Goal: Feedback & Contribution: Contribute content

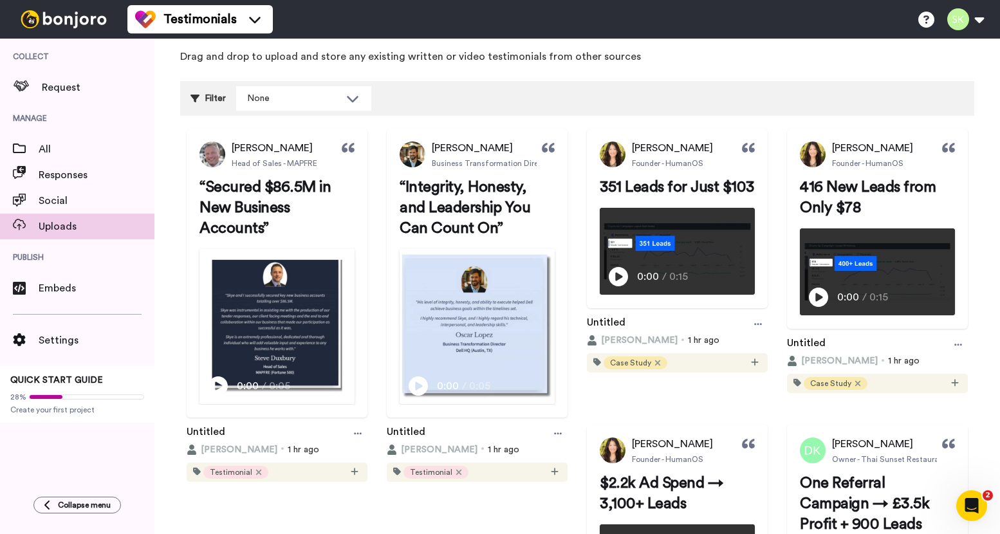
scroll to position [150, 0]
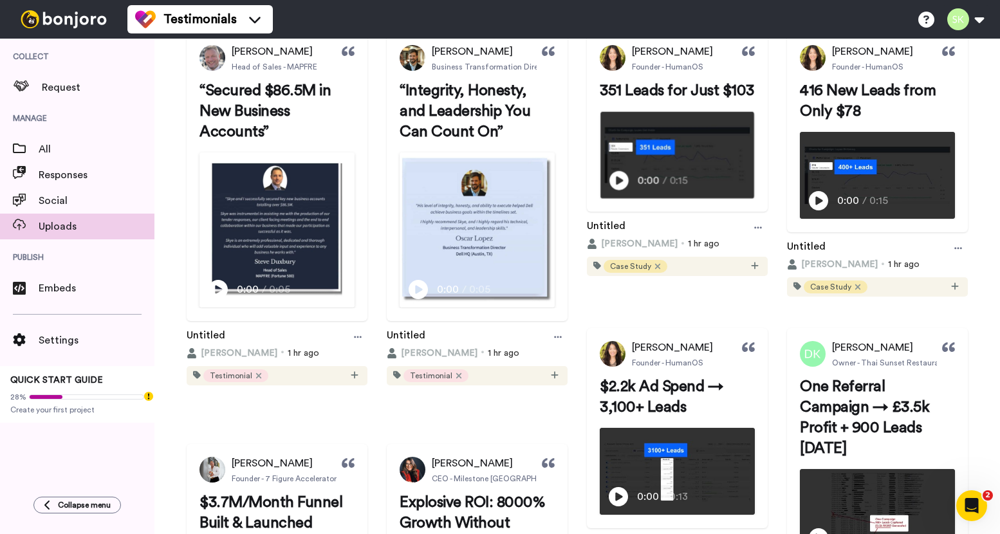
click at [629, 190] on icon at bounding box center [619, 180] width 19 height 19
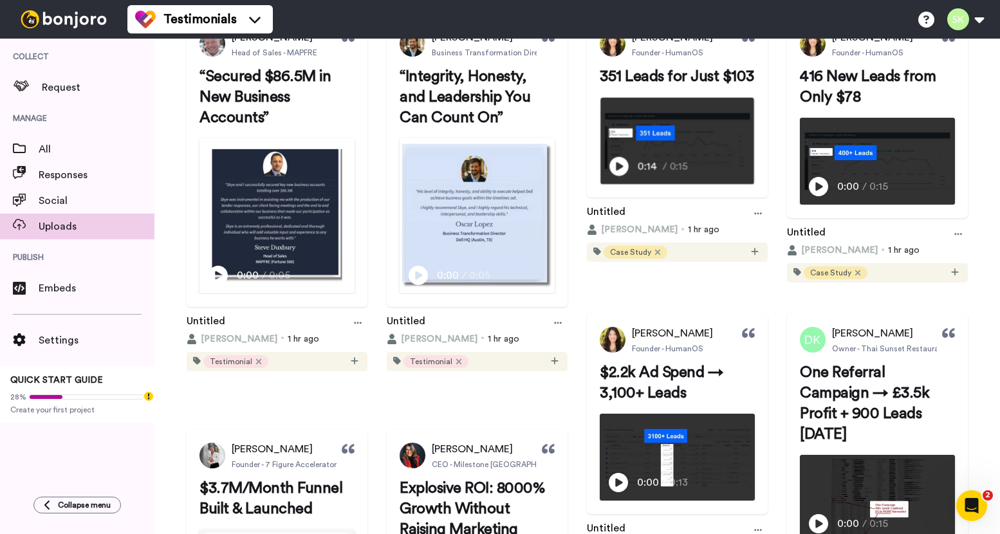
scroll to position [0, 0]
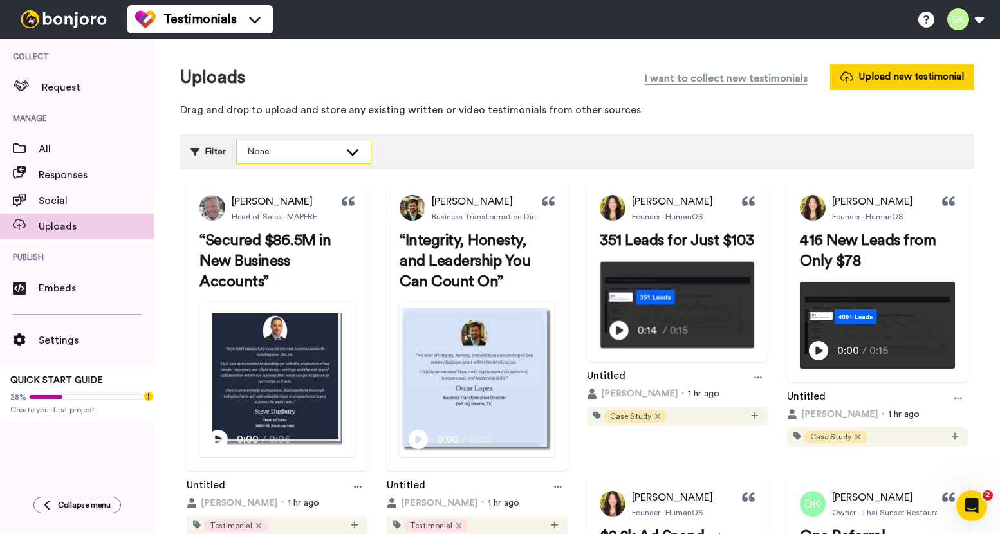
click at [353, 151] on icon at bounding box center [352, 151] width 15 height 13
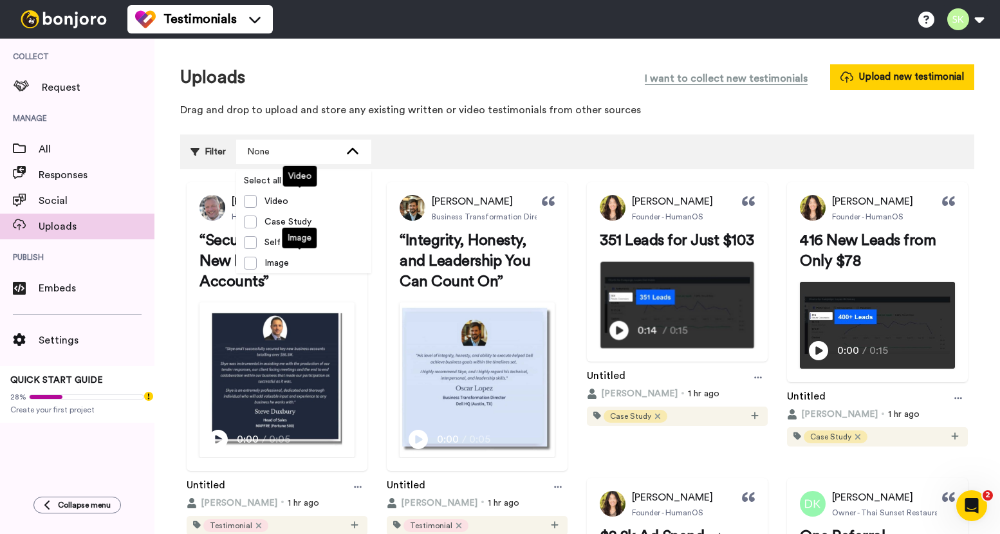
click at [550, 67] on div "Uploads I want to collect new testimonials Upload new testimonial" at bounding box center [577, 77] width 794 height 26
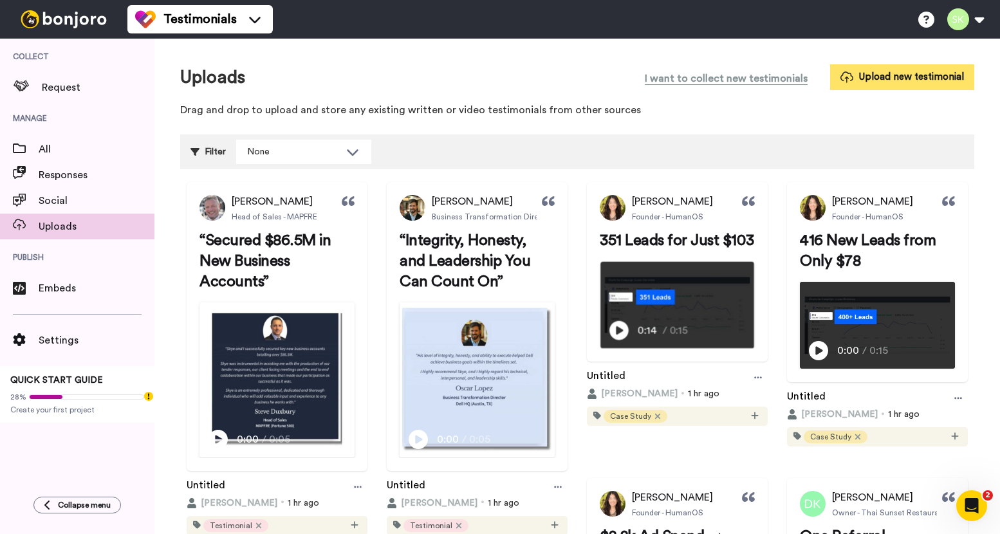
click at [890, 77] on button "Upload new testimonial" at bounding box center [902, 76] width 144 height 25
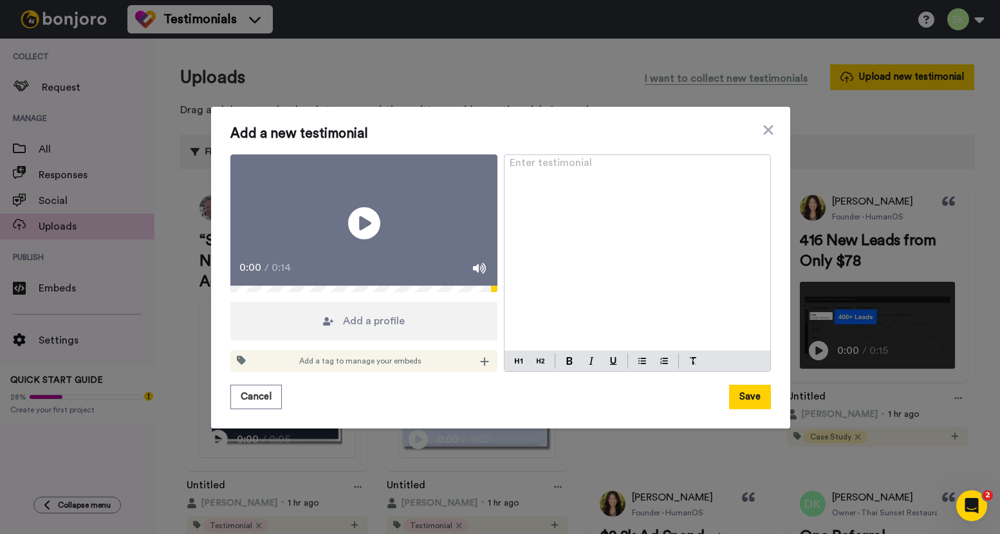
click at [653, 189] on div "Enter testimonial ﻿" at bounding box center [638, 253] width 266 height 196
click at [566, 365] on img at bounding box center [569, 361] width 6 height 8
click at [537, 366] on img at bounding box center [541, 361] width 8 height 10
click at [343, 328] on span "Add a profile" at bounding box center [374, 320] width 62 height 15
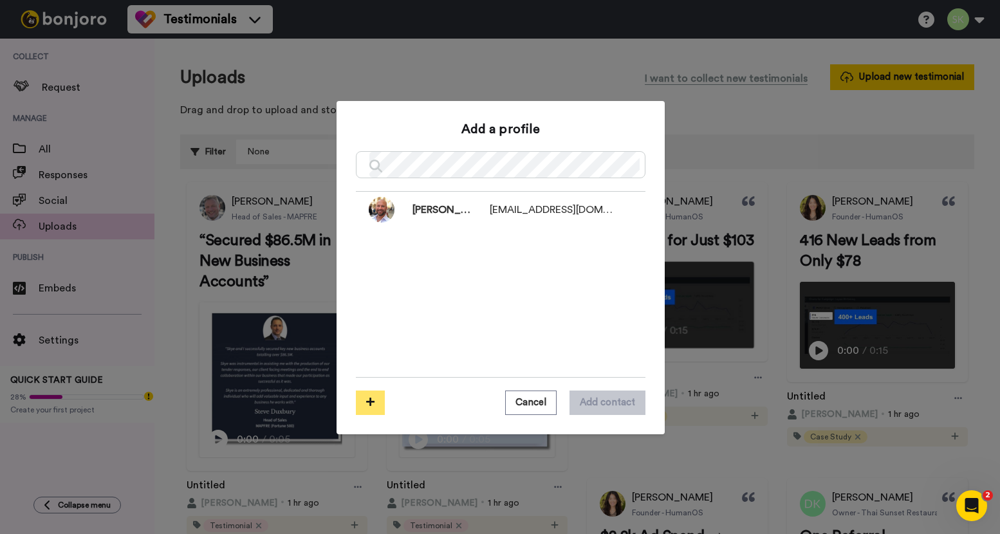
click at [369, 413] on button at bounding box center [370, 403] width 29 height 24
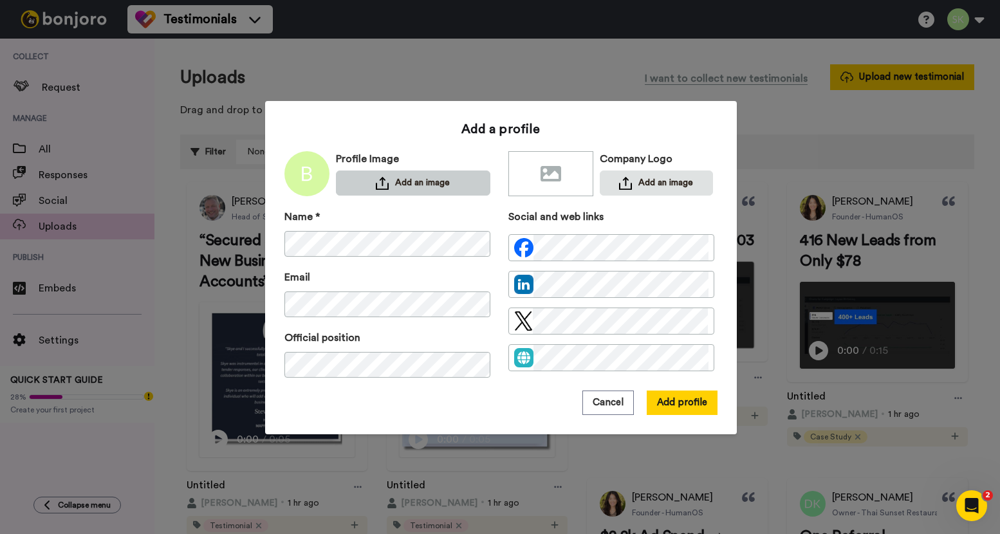
click at [398, 183] on button "Add an image" at bounding box center [413, 183] width 154 height 25
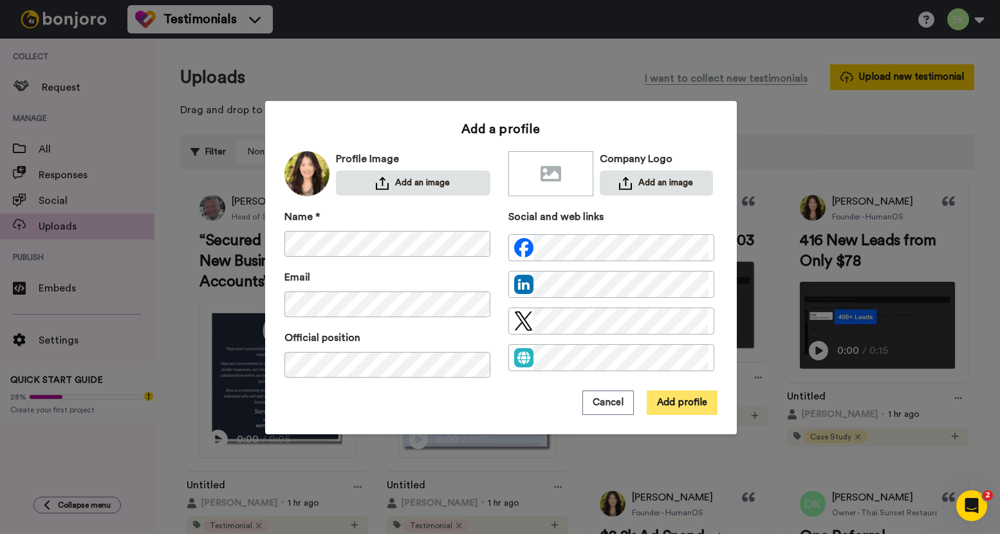
click at [687, 404] on button "Add profile" at bounding box center [682, 403] width 71 height 24
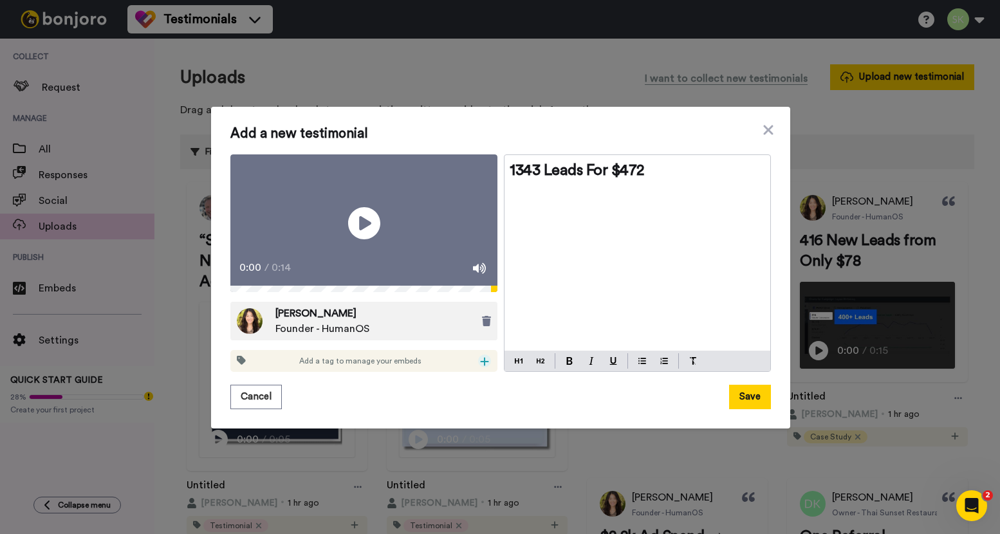
click at [480, 367] on icon at bounding box center [484, 362] width 9 height 10
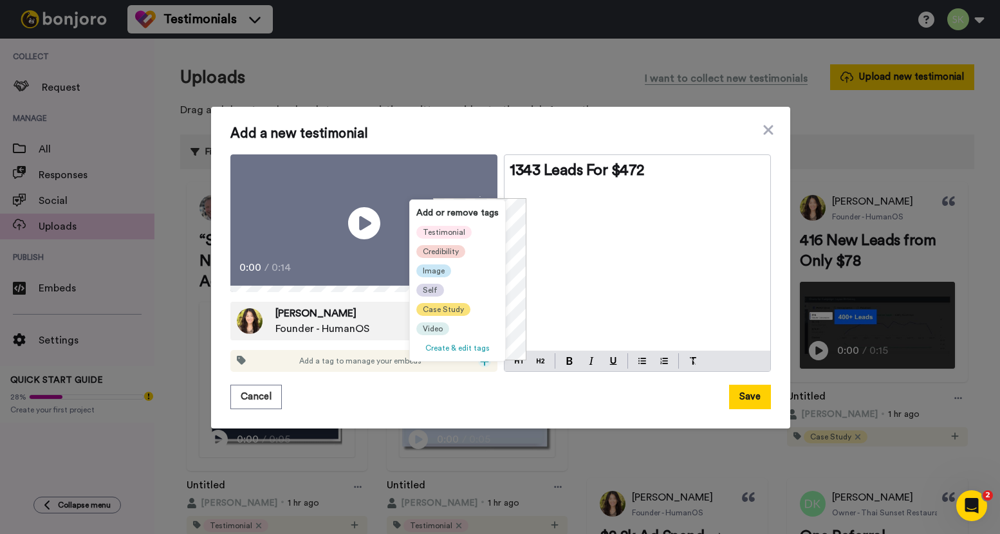
click at [440, 314] on span "Case Study" at bounding box center [443, 309] width 41 height 10
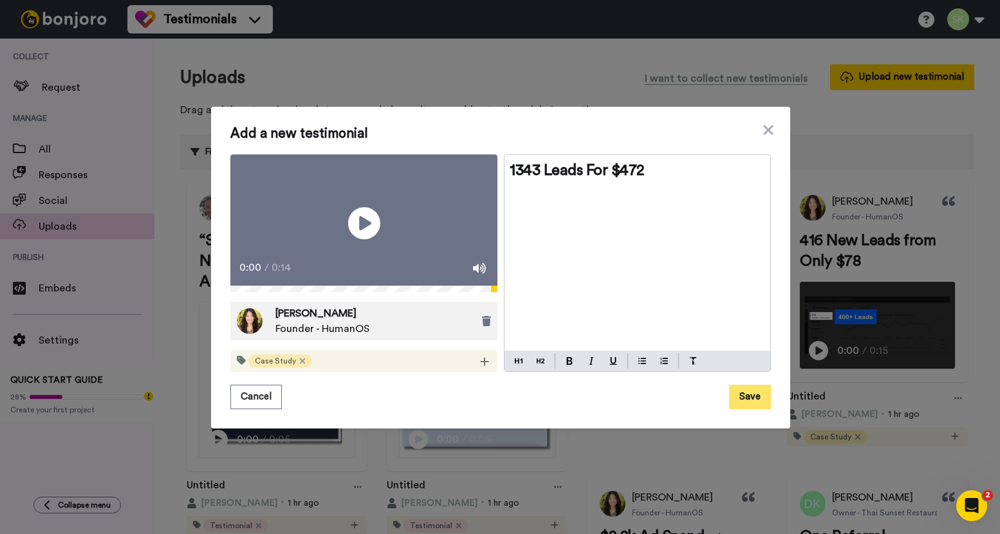
click at [743, 407] on button "Save" at bounding box center [750, 397] width 42 height 24
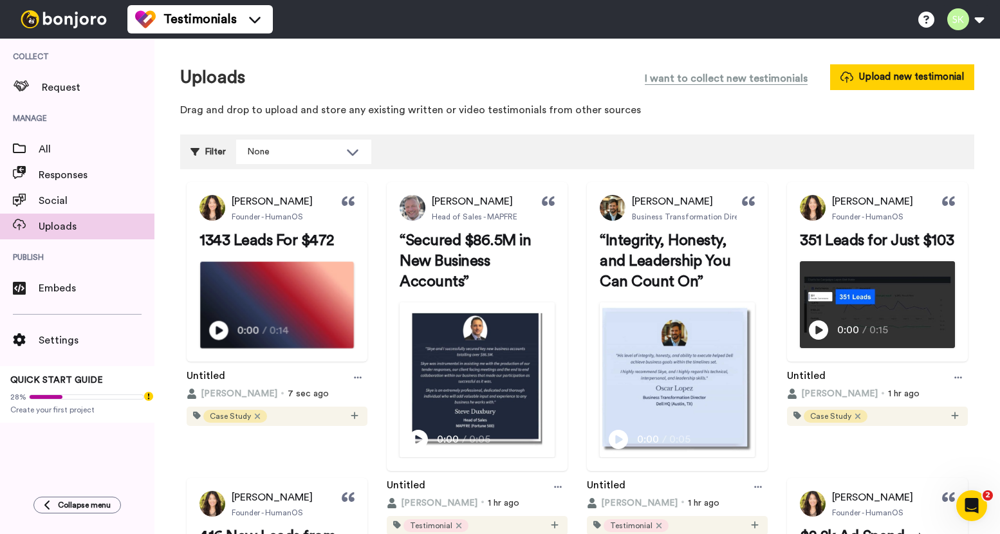
click at [223, 342] on icon "Play/Pause" at bounding box center [218, 330] width 19 height 24
click at [303, 337] on video at bounding box center [277, 305] width 154 height 86
click at [368, 388] on div at bounding box center [357, 377] width 19 height 19
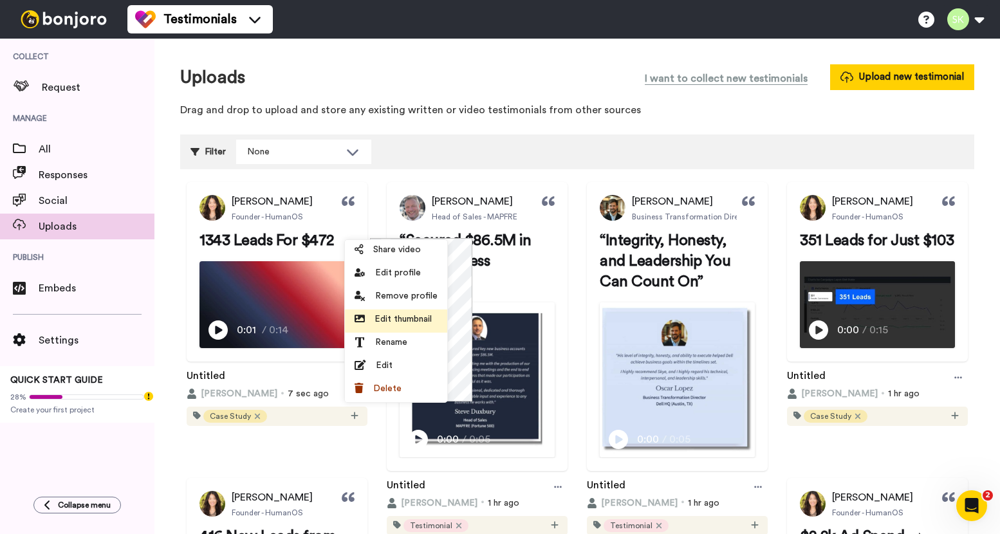
click at [420, 320] on span "Edit thumbnail" at bounding box center [403, 319] width 57 height 13
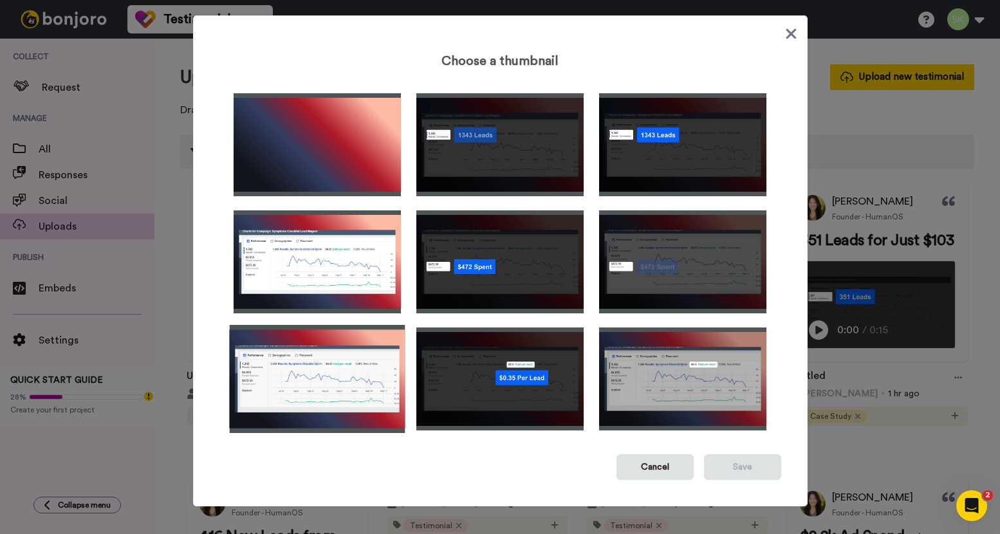
click at [321, 388] on img at bounding box center [317, 379] width 176 height 108
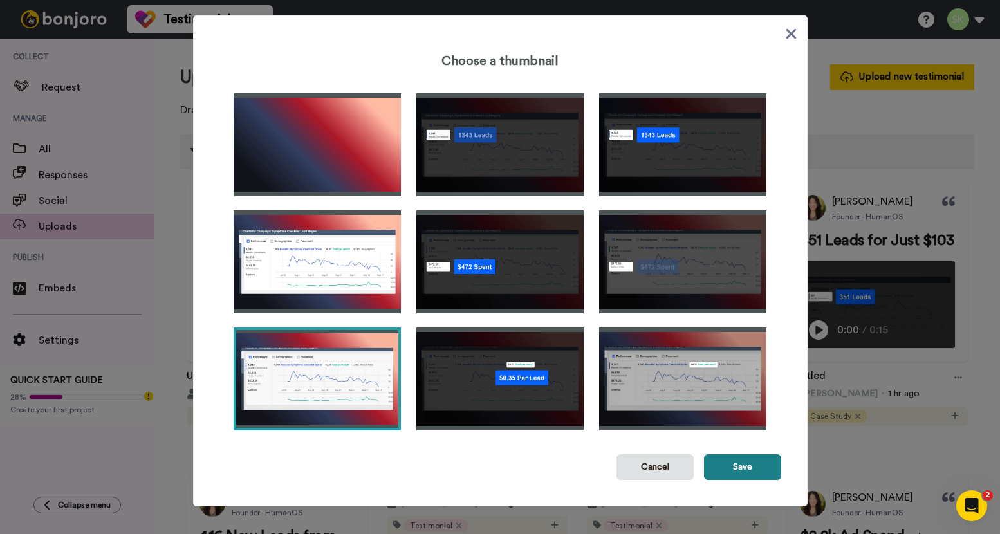
click at [746, 466] on button "Save" at bounding box center [742, 467] width 77 height 26
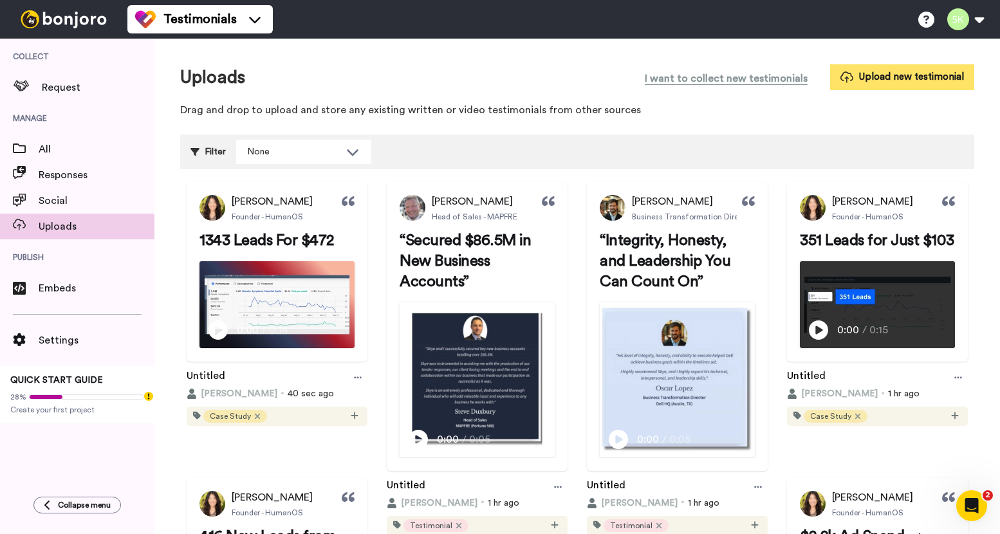
click at [909, 77] on button "Upload new testimonial" at bounding box center [902, 76] width 144 height 25
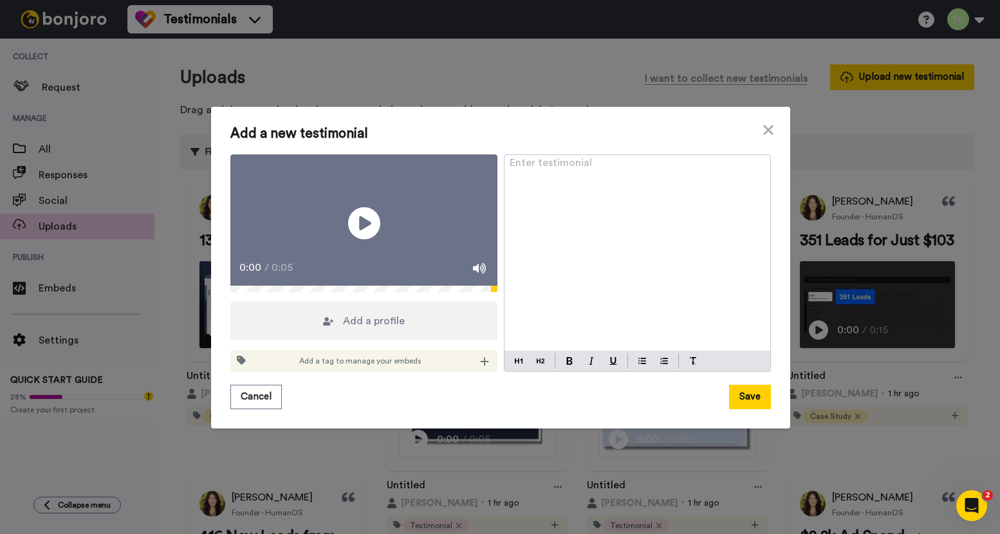
click at [491, 371] on div "Add a tag to manage your embeds" at bounding box center [363, 361] width 267 height 22
click at [486, 366] on div at bounding box center [484, 361] width 13 height 13
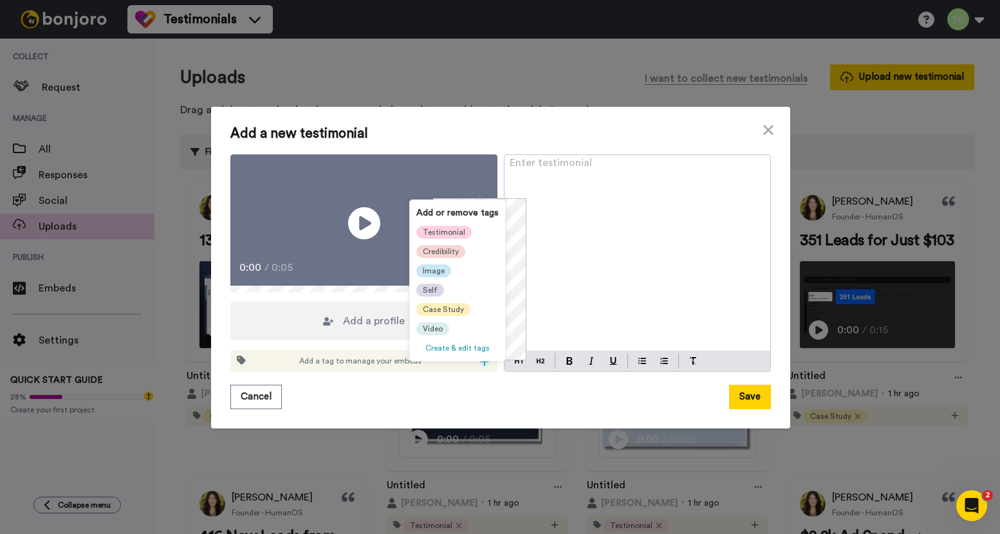
click at [445, 231] on span "Testimonial" at bounding box center [444, 232] width 42 height 10
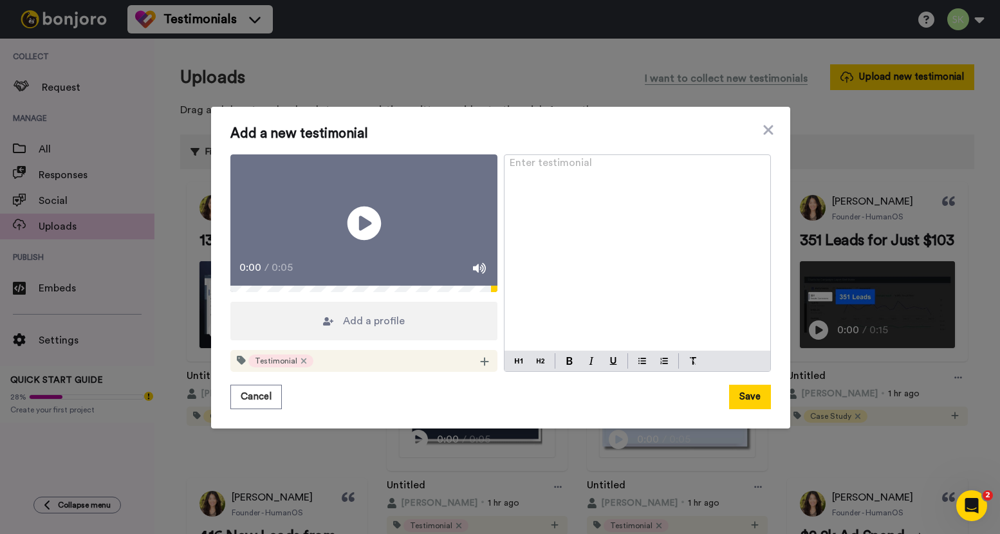
click at [366, 204] on icon "Play/Pause" at bounding box center [364, 223] width 34 height 61
click at [372, 329] on span "Add a profile" at bounding box center [374, 320] width 62 height 15
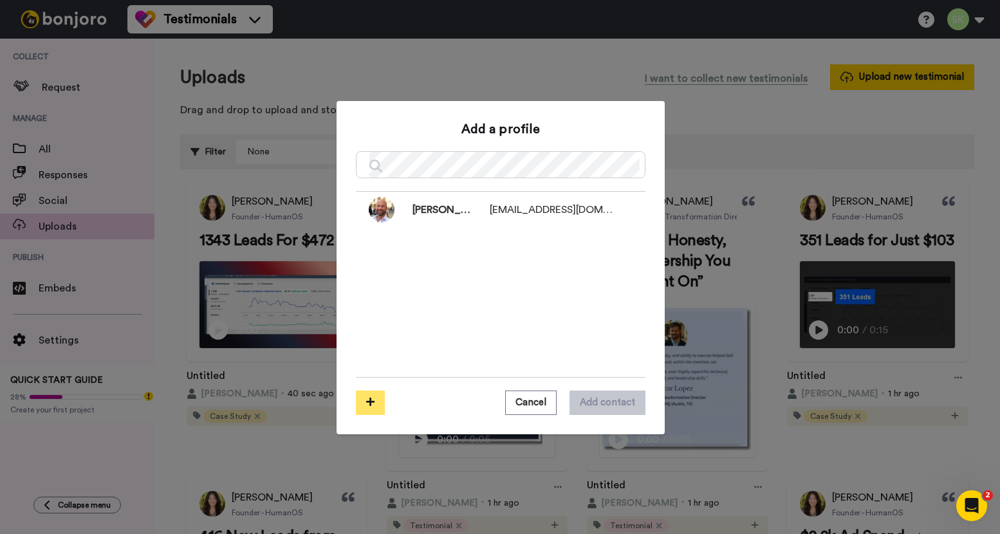
click at [366, 400] on icon at bounding box center [370, 402] width 8 height 10
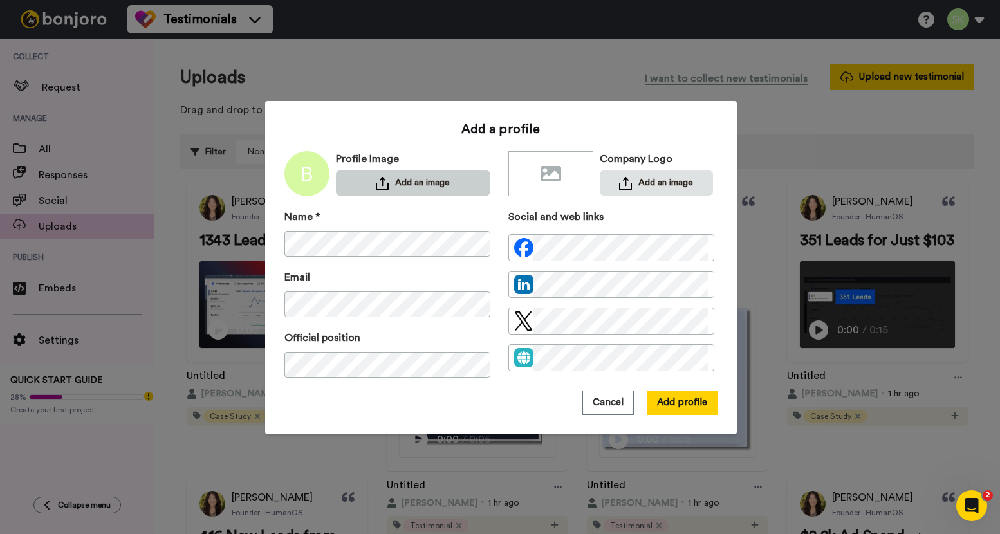
click at [433, 176] on button "Add an image" at bounding box center [413, 183] width 154 height 25
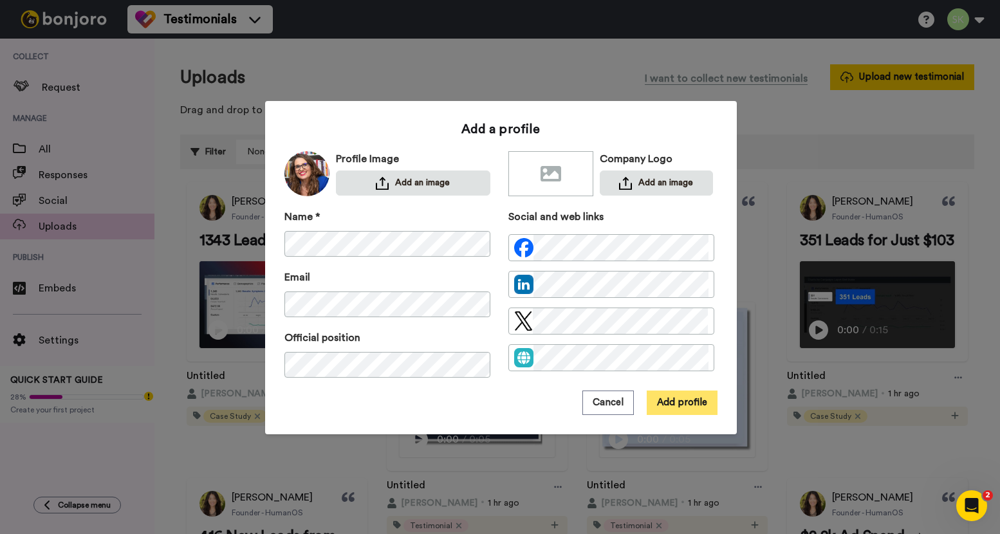
click at [677, 402] on button "Add profile" at bounding box center [682, 403] width 71 height 24
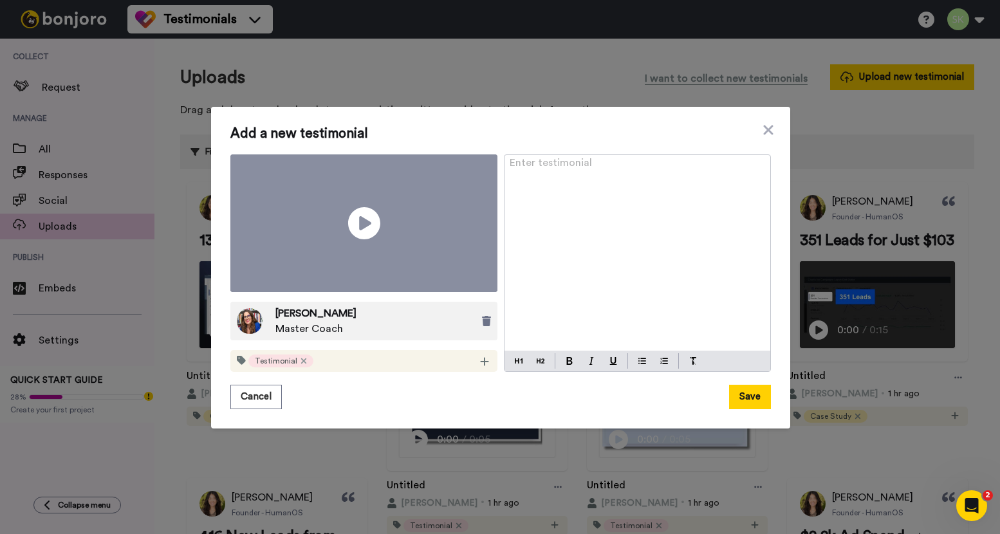
click at [612, 176] on p "Enter testimonial ﻿" at bounding box center [638, 167] width 256 height 15
click at [570, 353] on button at bounding box center [569, 360] width 15 height 15
click at [541, 353] on button at bounding box center [540, 360] width 15 height 15
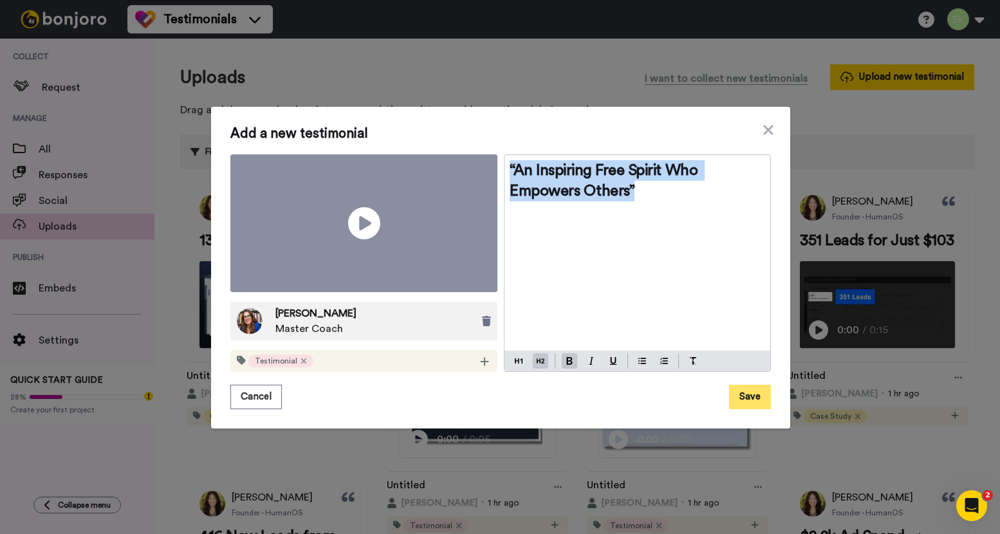
click at [745, 385] on button "Save" at bounding box center [750, 397] width 42 height 24
